Goal: Transaction & Acquisition: Subscribe to service/newsletter

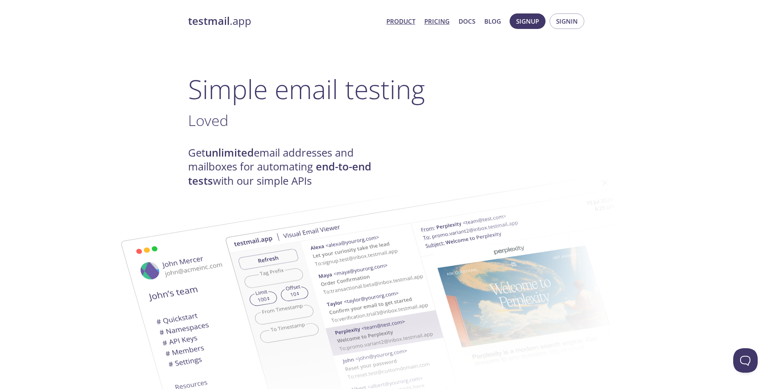
click at [434, 24] on link "Pricing" at bounding box center [436, 21] width 25 height 11
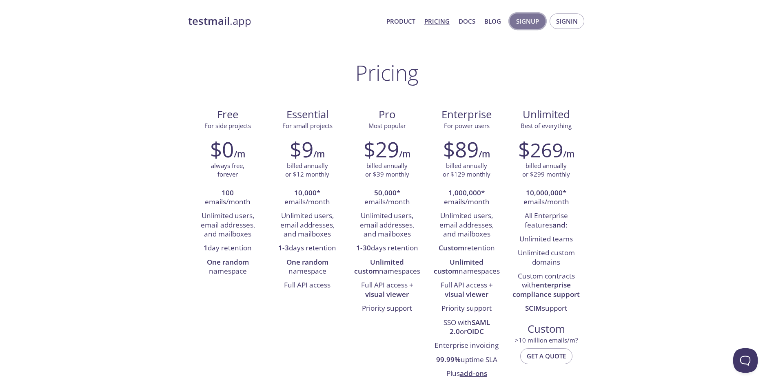
click at [532, 23] on span "Signup" at bounding box center [527, 21] width 23 height 11
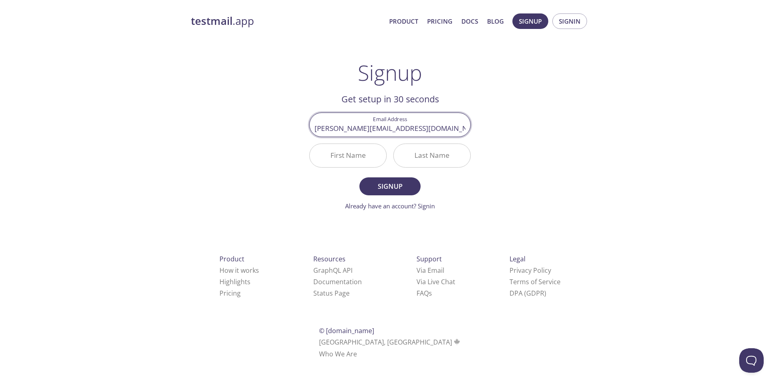
type input "[PERSON_NAME][EMAIL_ADDRESS][DOMAIN_NAME]"
click at [345, 159] on input "First Name" at bounding box center [348, 155] width 77 height 23
type input "[PERSON_NAME]"
type input "Test"
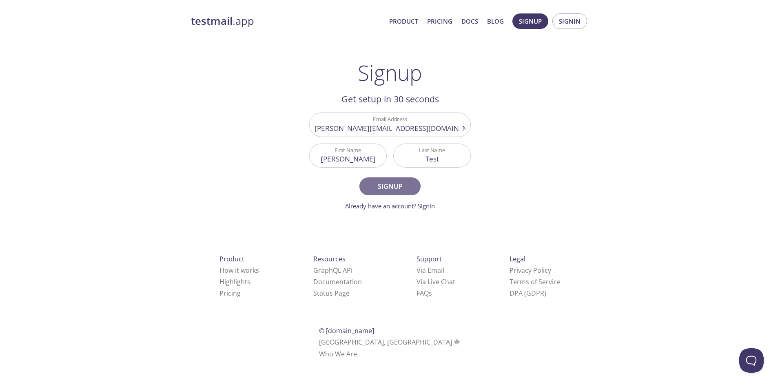
click at [403, 190] on span "Signup" at bounding box center [389, 186] width 43 height 11
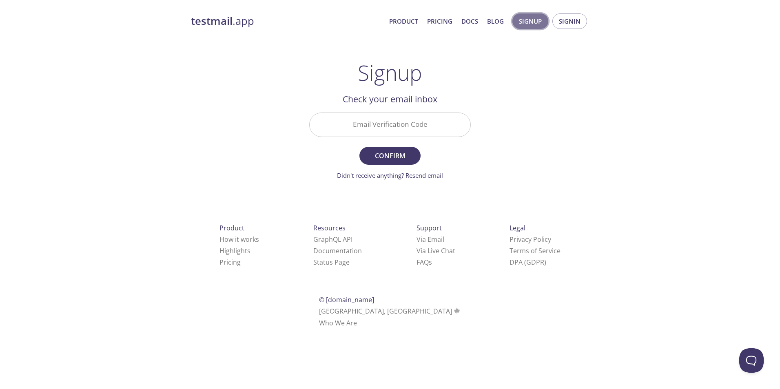
click at [533, 24] on span "Signup" at bounding box center [530, 21] width 23 height 11
click at [424, 174] on link "Didn't receive anything? Resend email" at bounding box center [390, 175] width 106 height 8
click at [408, 22] on link "Product" at bounding box center [403, 21] width 29 height 11
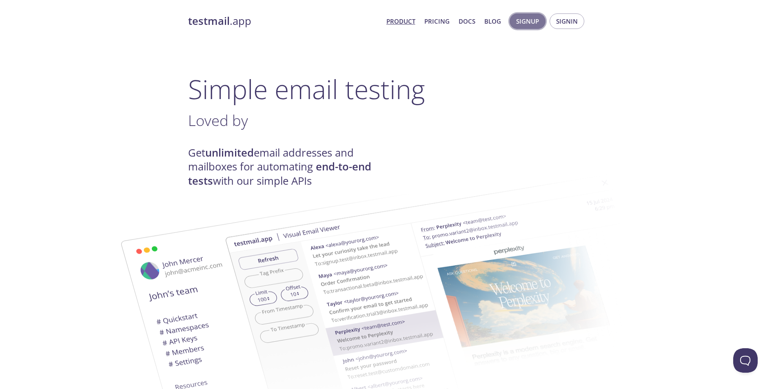
click at [523, 20] on span "Signup" at bounding box center [527, 21] width 23 height 11
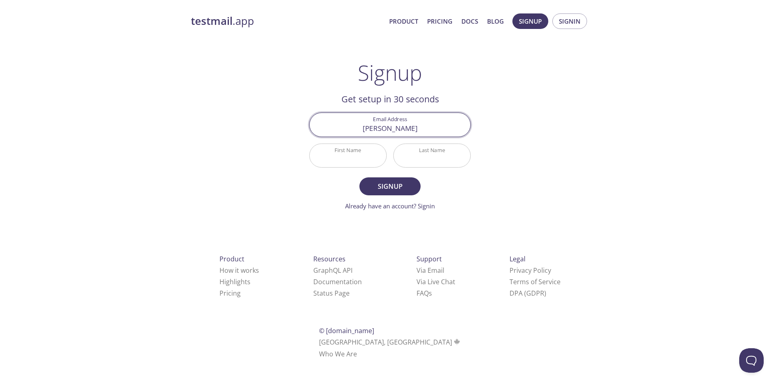
type input "[PERSON_NAME][EMAIL_ADDRESS][PERSON_NAME][DOMAIN_NAME]"
type input "[PERSON_NAME]"
click at [401, 188] on span "Signup" at bounding box center [389, 186] width 43 height 11
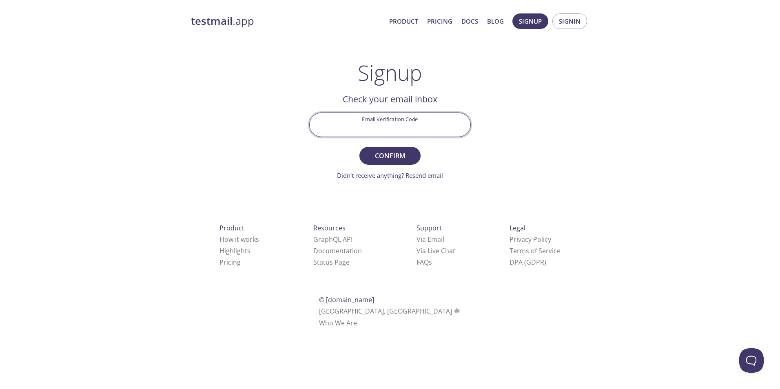
click at [426, 129] on input "Email Verification Code" at bounding box center [390, 124] width 161 height 23
paste input "1EQMKPS"
type input "1EQMKPS"
click at [405, 153] on span "Confirm" at bounding box center [389, 155] width 43 height 11
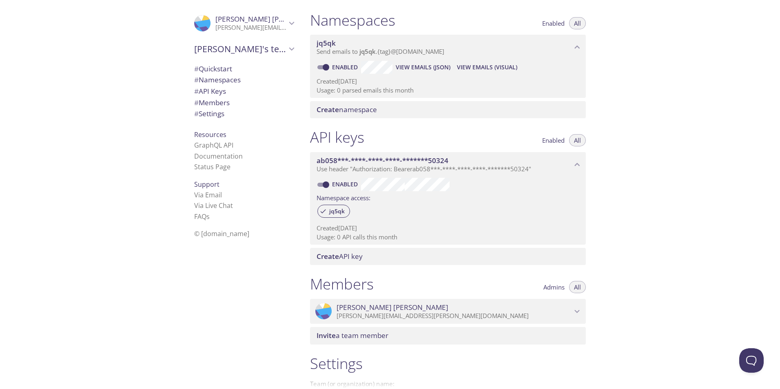
scroll to position [28, 0]
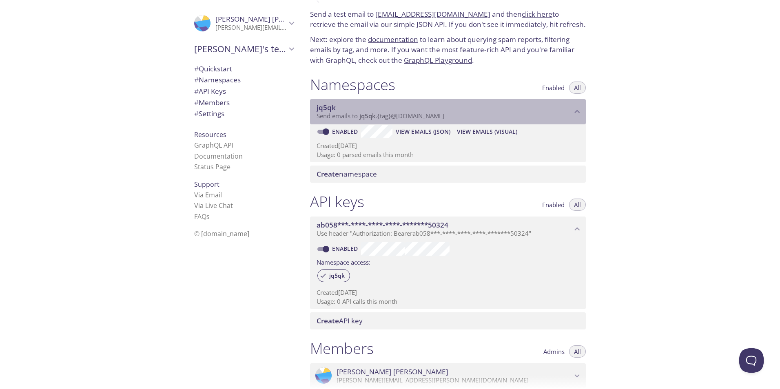
click at [377, 117] on span "Send emails to jq5qk . {tag} @[DOMAIN_NAME]" at bounding box center [381, 116] width 128 height 8
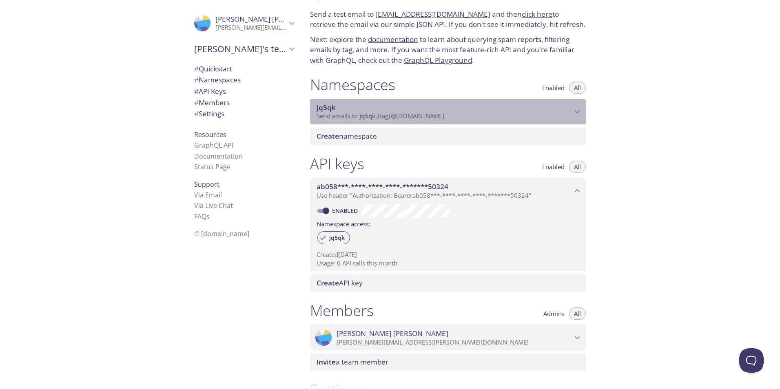
click at [379, 115] on span "Send emails to jq5qk . {tag} @[DOMAIN_NAME]" at bounding box center [381, 116] width 128 height 8
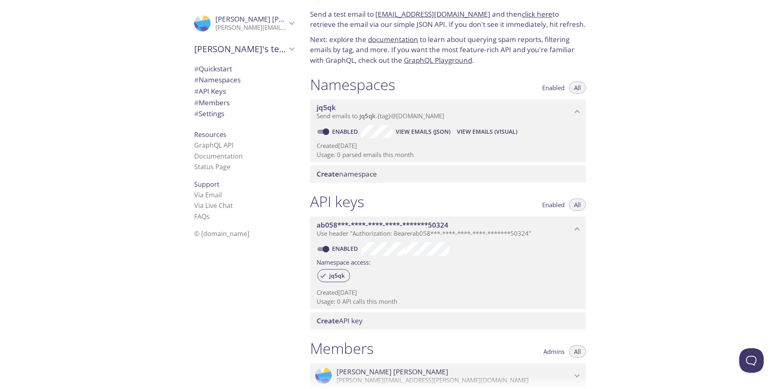
click at [473, 131] on span "View Emails (Visual)" at bounding box center [487, 132] width 60 height 10
drag, startPoint x: 449, startPoint y: 117, endPoint x: 463, endPoint y: 110, distance: 16.1
click at [463, 110] on span "jq5qk" at bounding box center [444, 107] width 255 height 9
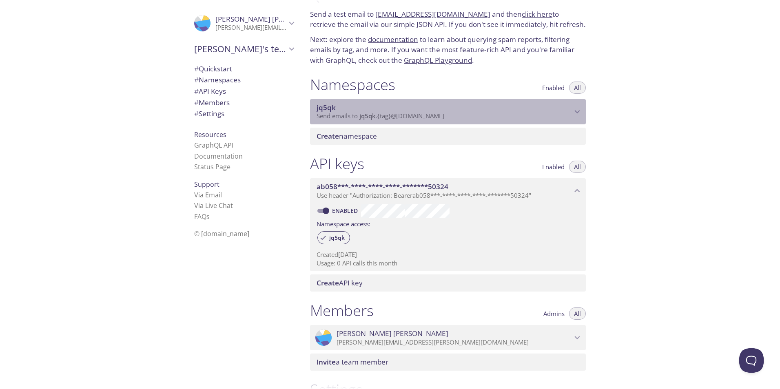
click at [452, 115] on p "Send emails to jq5qk . {tag} @[DOMAIN_NAME]" at bounding box center [444, 116] width 255 height 8
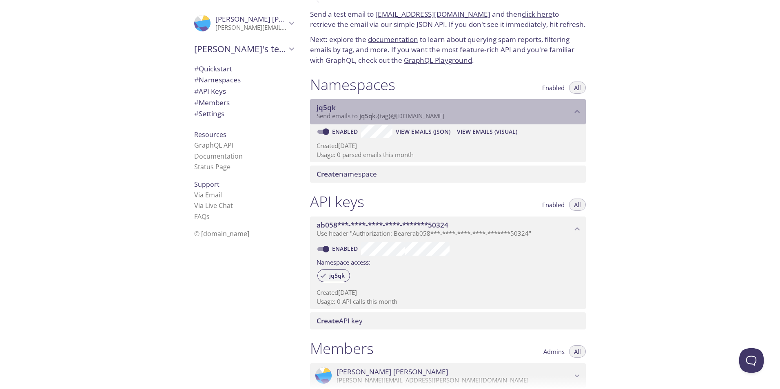
drag, startPoint x: 462, startPoint y: 113, endPoint x: 397, endPoint y: 120, distance: 65.3
click at [397, 120] on div "jq5qk Send emails to jq5qk . {tag} @[DOMAIN_NAME]" at bounding box center [448, 111] width 276 height 25
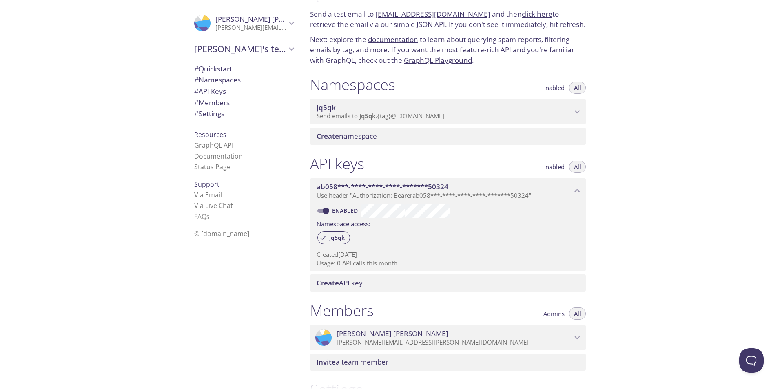
click at [397, 117] on span "Send emails to jq5qk . {tag} @[DOMAIN_NAME]" at bounding box center [381, 116] width 128 height 8
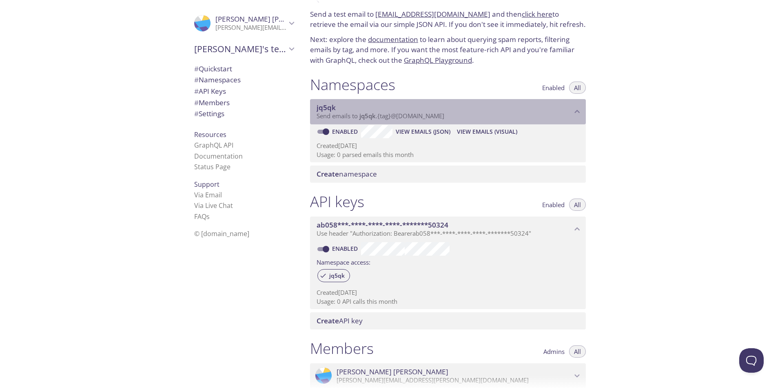
drag, startPoint x: 368, startPoint y: 116, endPoint x: 363, endPoint y: 116, distance: 4.9
click at [363, 116] on span "jq5qk" at bounding box center [367, 116] width 16 height 8
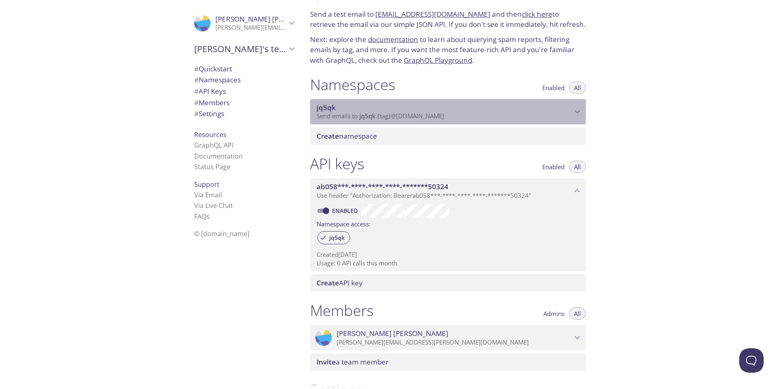
click at [442, 115] on span "Send emails to jq5qk . {tag} @[DOMAIN_NAME]" at bounding box center [381, 116] width 128 height 8
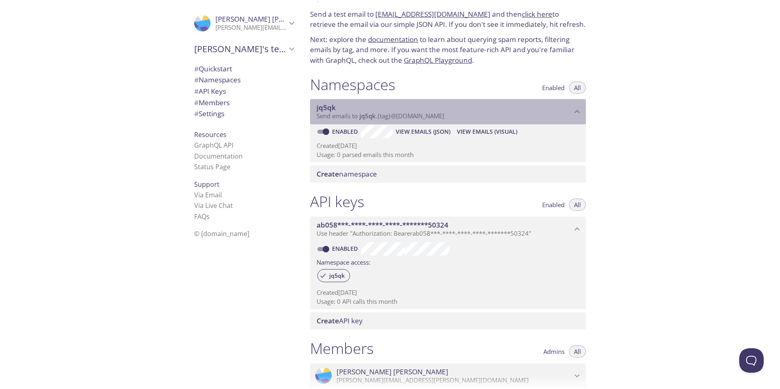
drag, startPoint x: 454, startPoint y: 117, endPoint x: 354, endPoint y: 121, distance: 100.4
click at [354, 121] on div "jq5qk Send emails to jq5qk . {tag} @[DOMAIN_NAME]" at bounding box center [448, 111] width 276 height 25
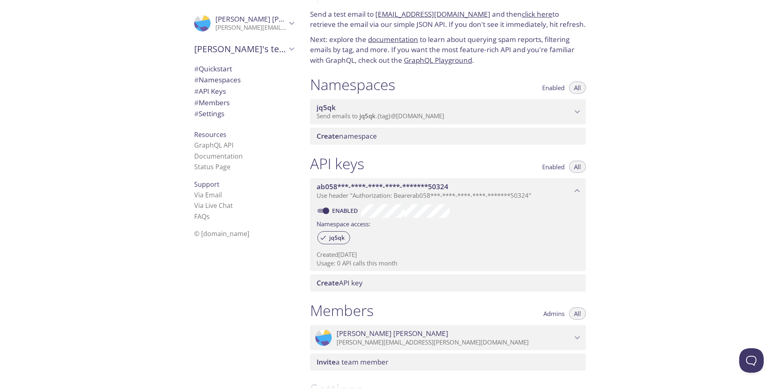
click at [570, 113] on p "Send emails to jq5qk . {tag} @[DOMAIN_NAME]" at bounding box center [444, 116] width 255 height 8
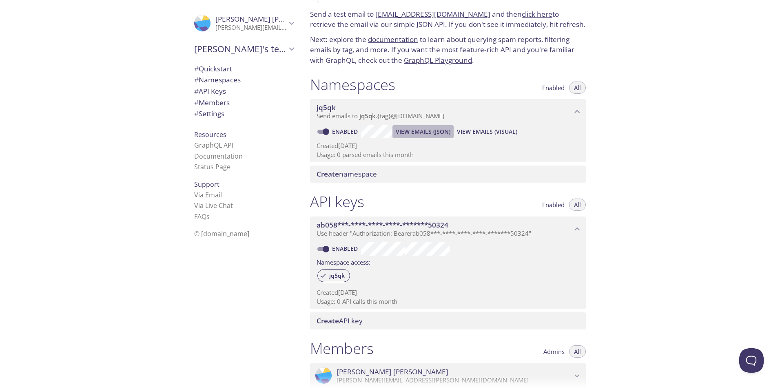
click at [418, 134] on span "View Emails (JSON)" at bounding box center [423, 132] width 55 height 10
click at [491, 131] on span "View Emails (Visual)" at bounding box center [487, 132] width 60 height 10
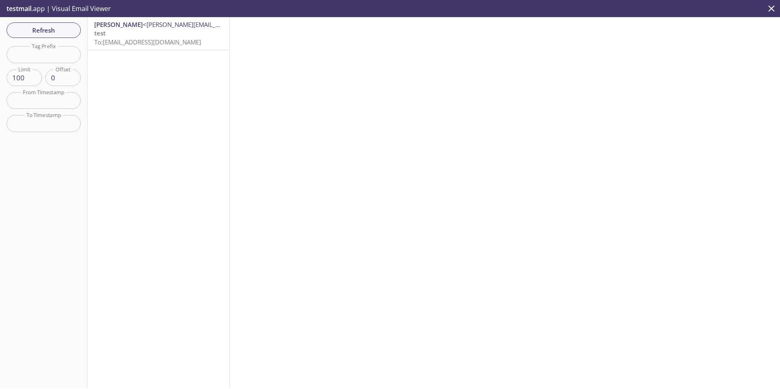
click at [177, 31] on p "test To: [EMAIL_ADDRESS][DOMAIN_NAME]" at bounding box center [158, 38] width 129 height 18
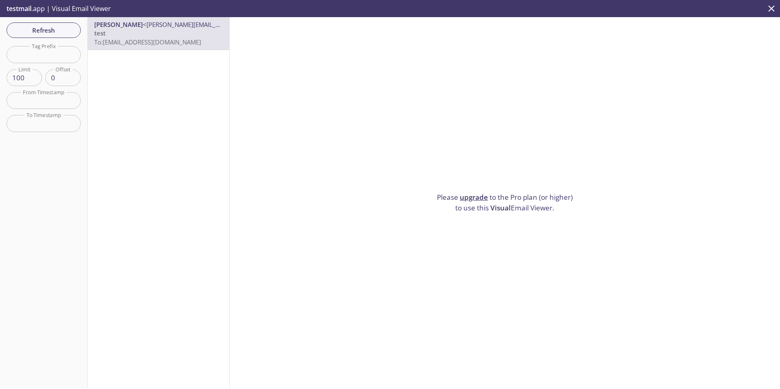
click at [167, 40] on span "To: [EMAIL_ADDRESS][DOMAIN_NAME]" at bounding box center [147, 42] width 107 height 8
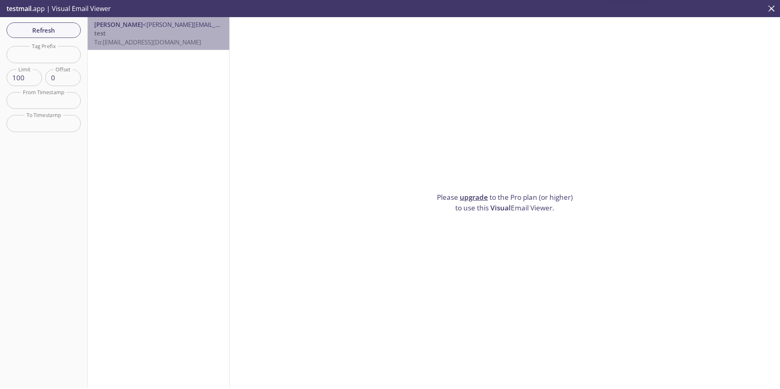
click at [166, 21] on span "<[PERSON_NAME][EMAIL_ADDRESS][PERSON_NAME][DOMAIN_NAME]>" at bounding box center [242, 24] width 199 height 8
